Goal: Task Accomplishment & Management: Manage account settings

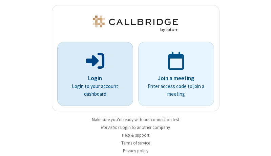
click at [93, 78] on p "Login" at bounding box center [95, 78] width 57 height 9
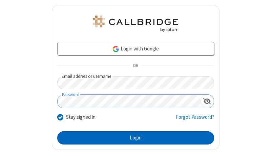
click at [133, 138] on button "Login" at bounding box center [135, 139] width 157 height 14
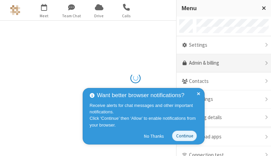
click at [221, 63] on link "Admin & billing" at bounding box center [224, 63] width 95 height 18
